Goal: Task Accomplishment & Management: Use online tool/utility

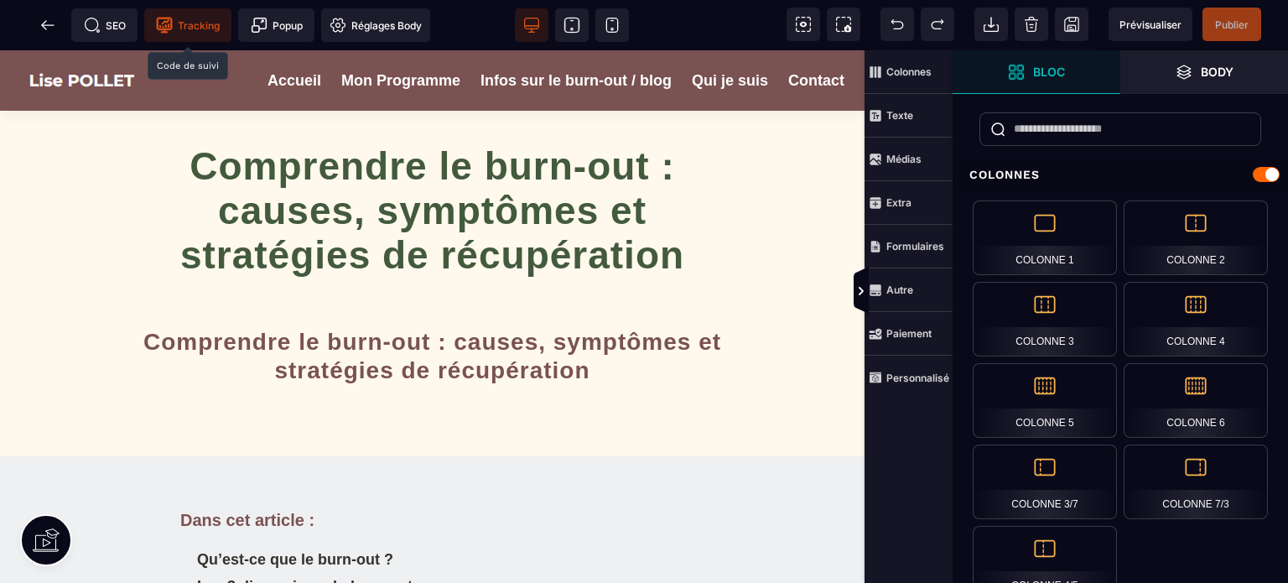
click at [205, 23] on span "Tracking" at bounding box center [188, 25] width 64 height 17
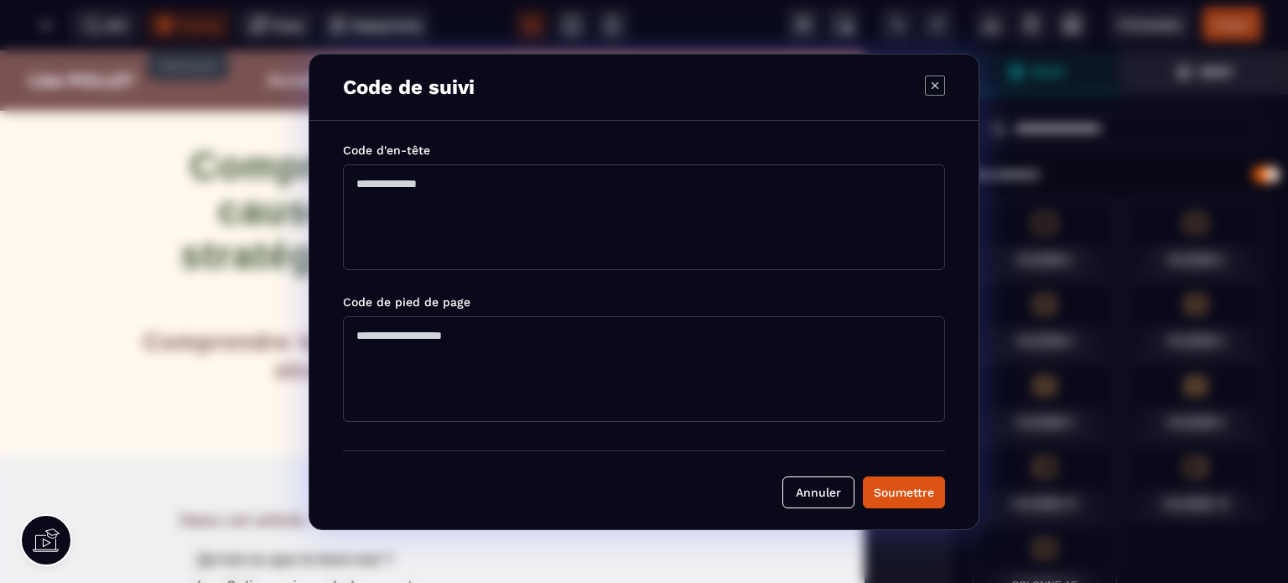
click at [372, 181] on textarea "Modal window" at bounding box center [644, 217] width 602 height 106
paste textarea "**********"
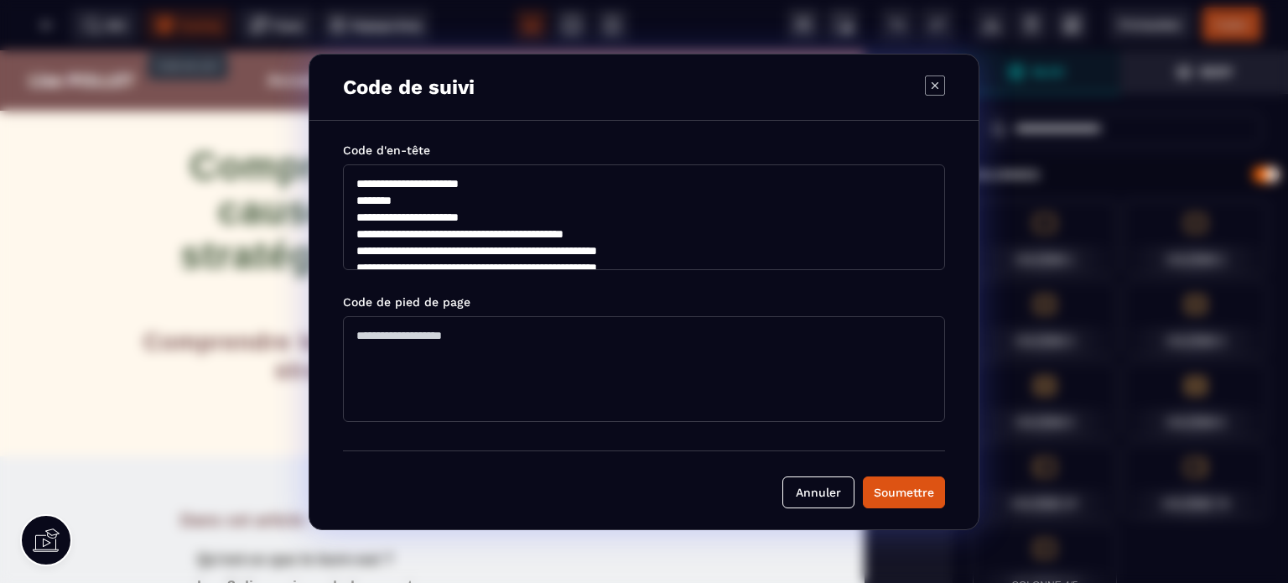
scroll to position [190, 0]
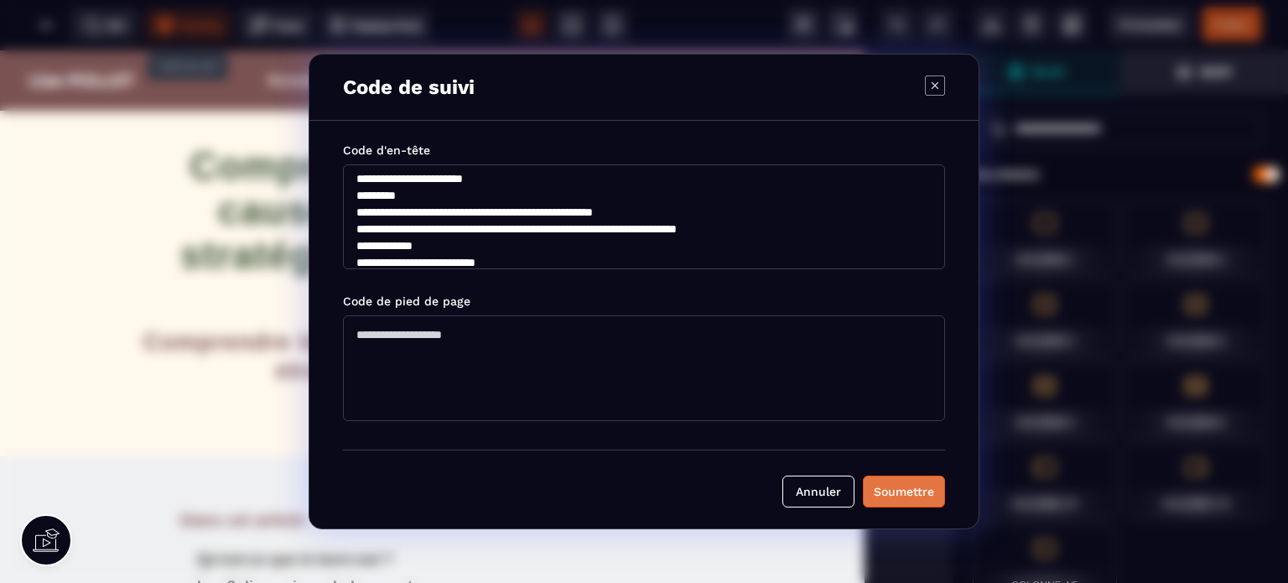
type textarea "**********"
click at [893, 488] on div "Soumettre" at bounding box center [904, 491] width 60 height 17
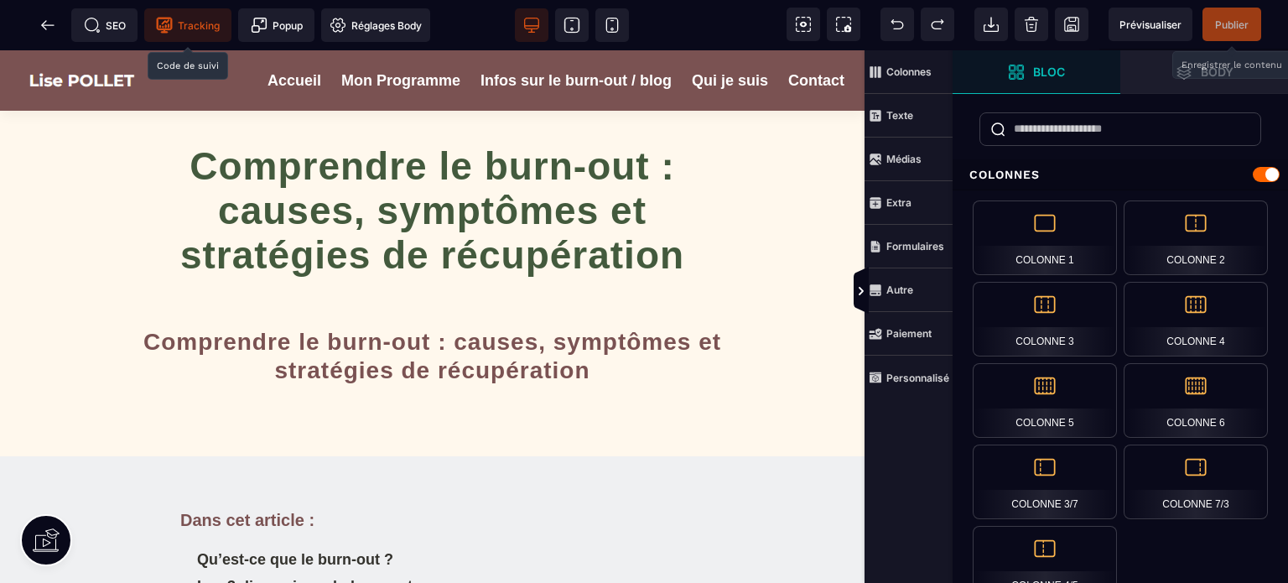
click at [1234, 24] on span "Publier" at bounding box center [1232, 24] width 34 height 13
click at [48, 23] on icon at bounding box center [47, 25] width 17 height 17
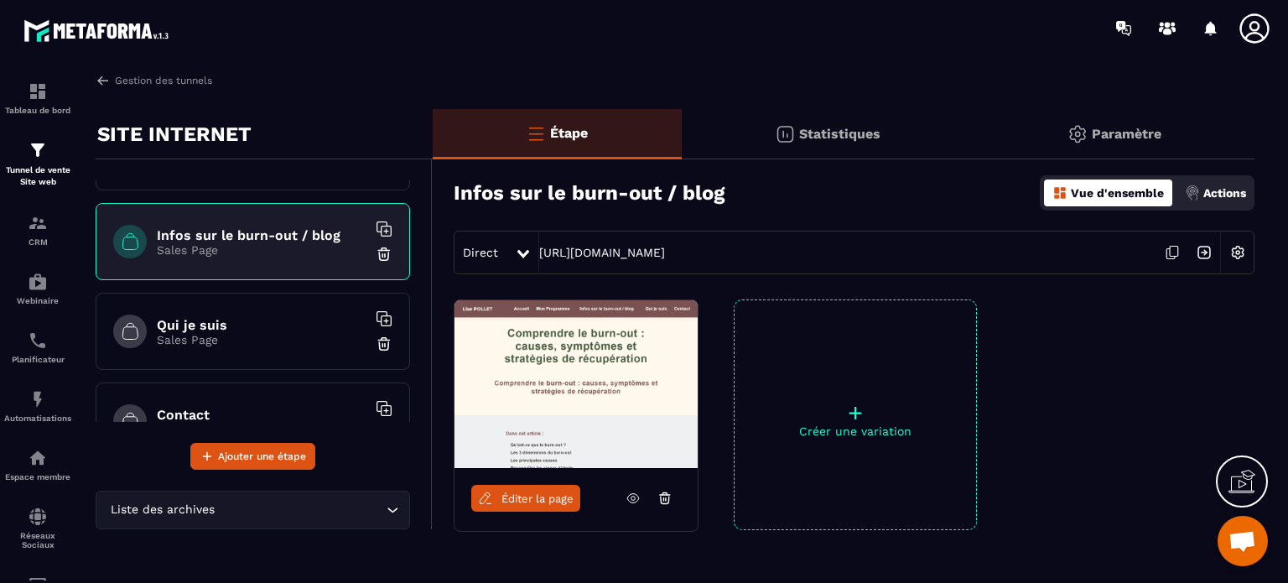
scroll to position [168, 0]
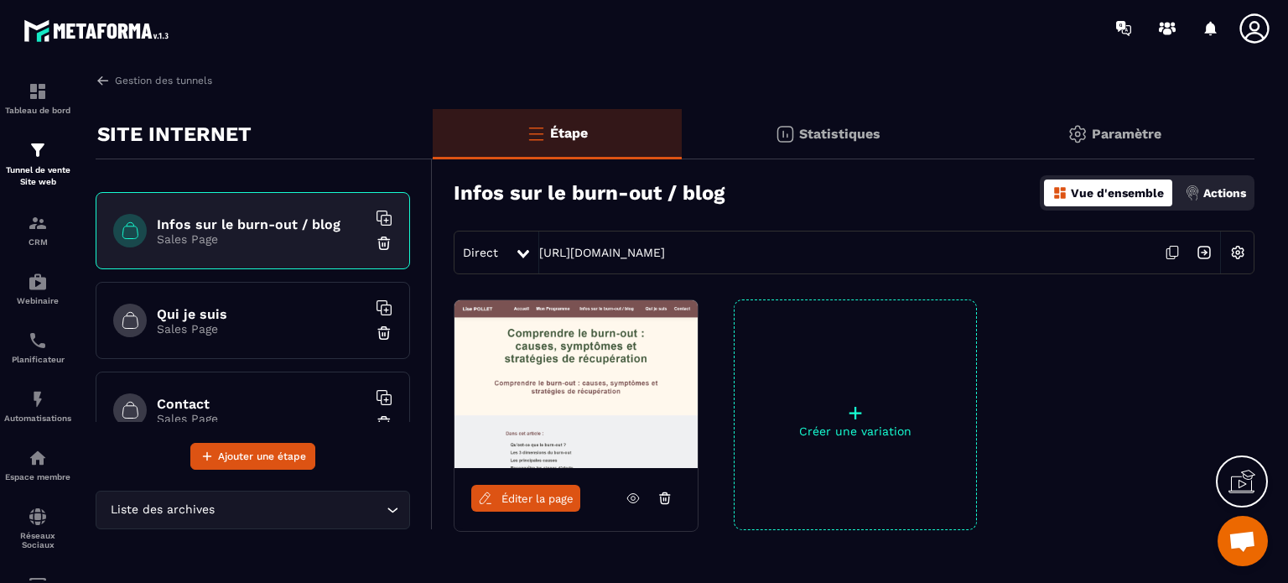
click at [188, 311] on h6 "Qui je suis" at bounding box center [262, 314] width 210 height 16
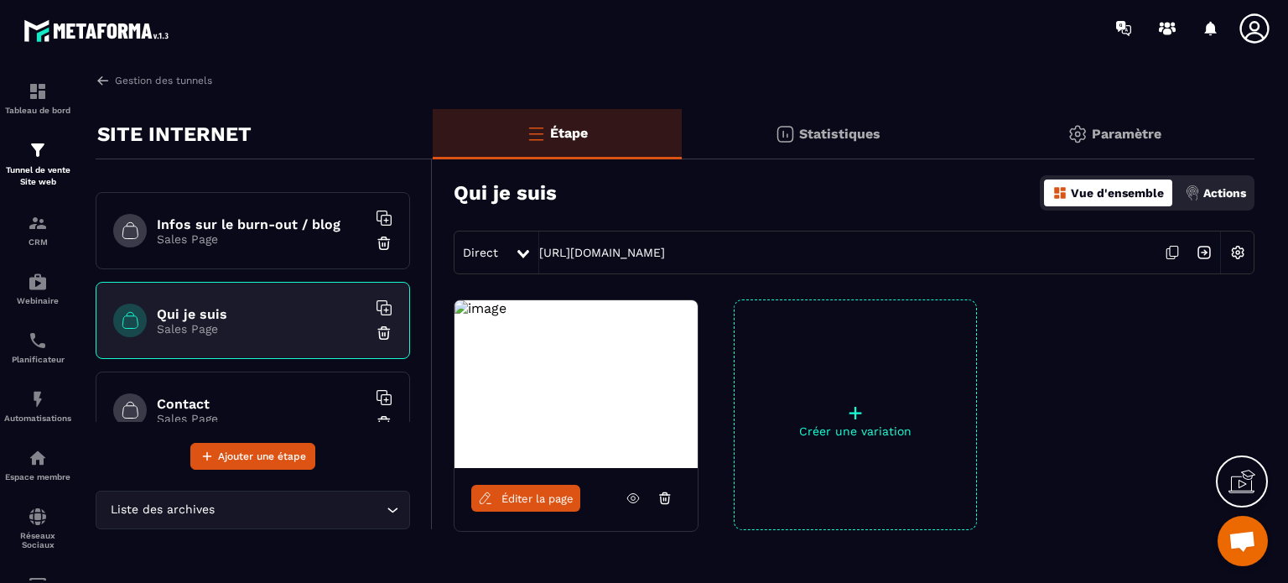
click at [521, 492] on span "Éditer la page" at bounding box center [538, 498] width 72 height 13
